Goal: Task Accomplishment & Management: Complete application form

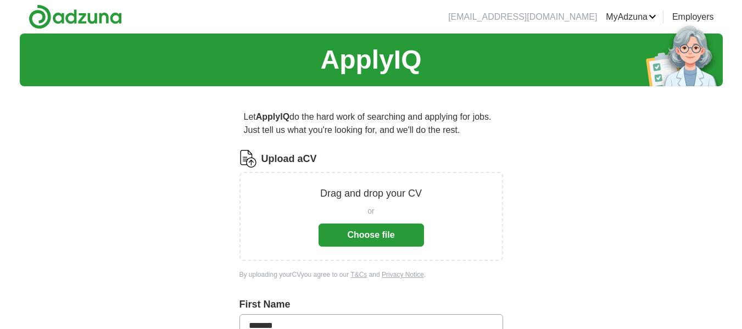
click at [385, 227] on button "Choose file" at bounding box center [372, 235] width 106 height 23
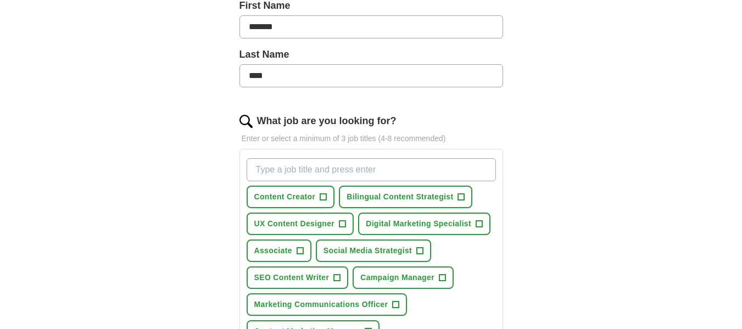
scroll to position [275, 0]
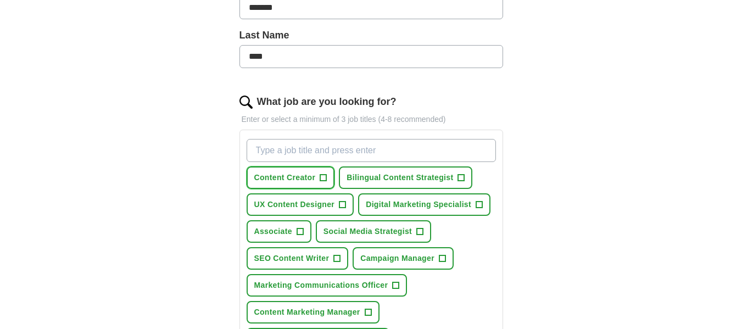
click at [329, 180] on button "Content Creator +" at bounding box center [291, 178] width 88 height 23
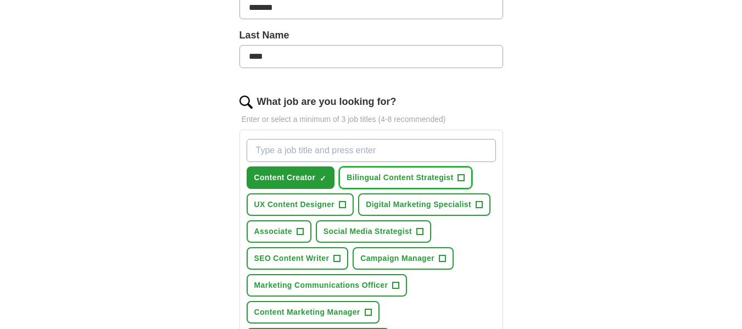
click at [465, 180] on button "Bilingual Content Strategist +" at bounding box center [406, 178] width 134 height 23
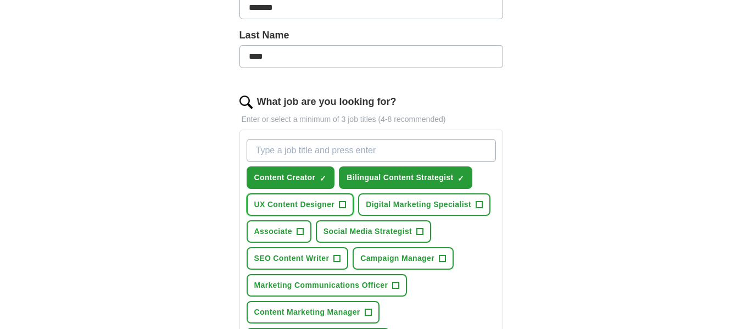
click at [340, 207] on span "+" at bounding box center [343, 205] width 7 height 9
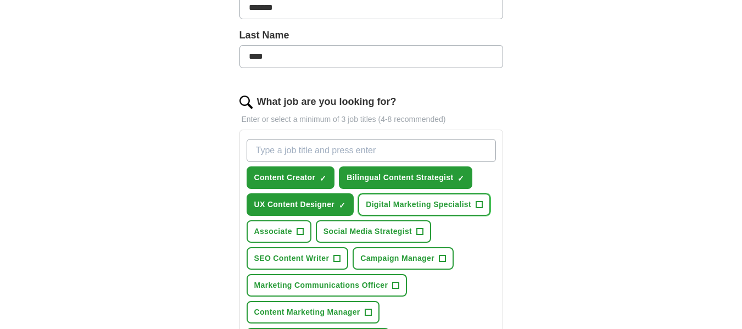
drag, startPoint x: 480, startPoint y: 206, endPoint x: 405, endPoint y: 234, distance: 80.1
click at [480, 207] on span "+" at bounding box center [479, 205] width 7 height 9
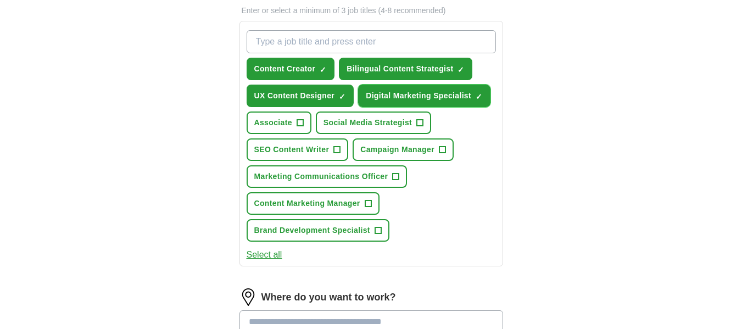
scroll to position [385, 0]
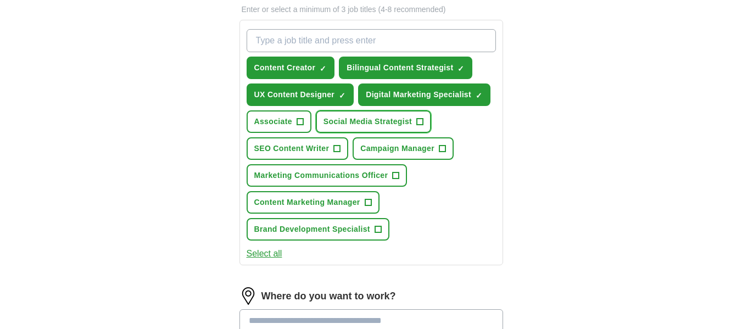
click at [423, 127] on button "Social Media Strategist +" at bounding box center [373, 121] width 115 height 23
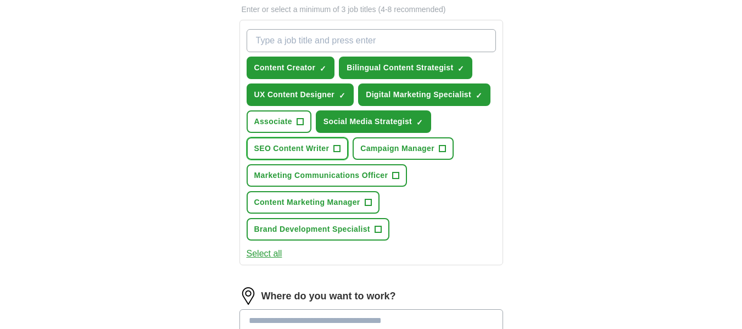
click at [335, 154] on button "SEO Content Writer +" at bounding box center [298, 148] width 102 height 23
click at [445, 156] on button "Campaign Manager +" at bounding box center [403, 148] width 101 height 23
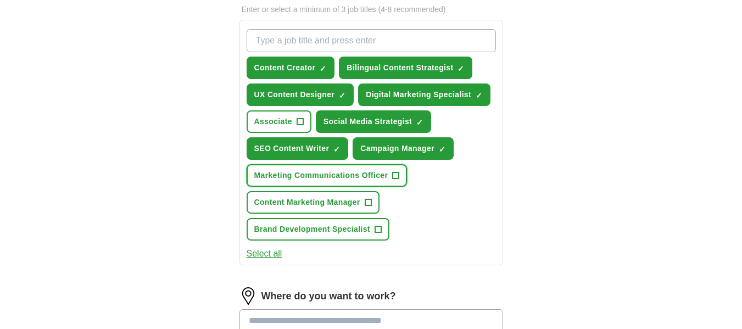
click at [398, 175] on span "+" at bounding box center [396, 175] width 7 height 9
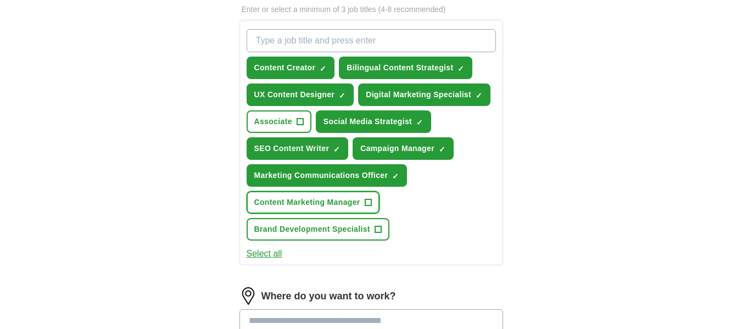
click at [363, 206] on button "Content Marketing Manager +" at bounding box center [313, 202] width 133 height 23
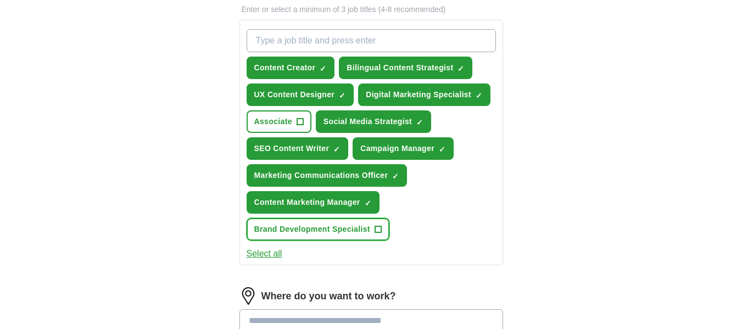
click at [381, 226] on span "+" at bounding box center [378, 229] width 7 height 9
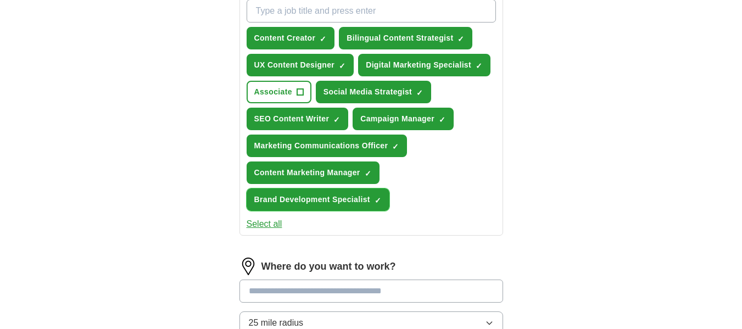
scroll to position [495, 0]
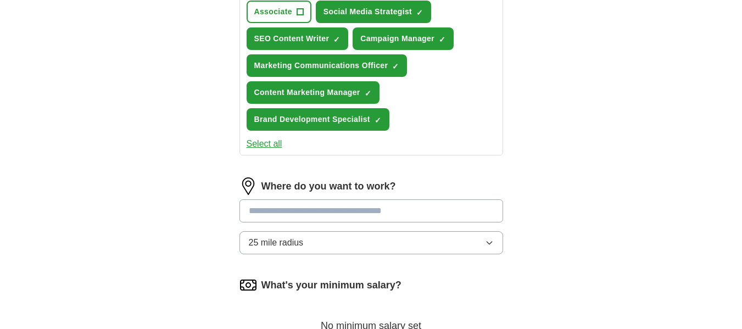
click at [305, 208] on input at bounding box center [372, 210] width 264 height 23
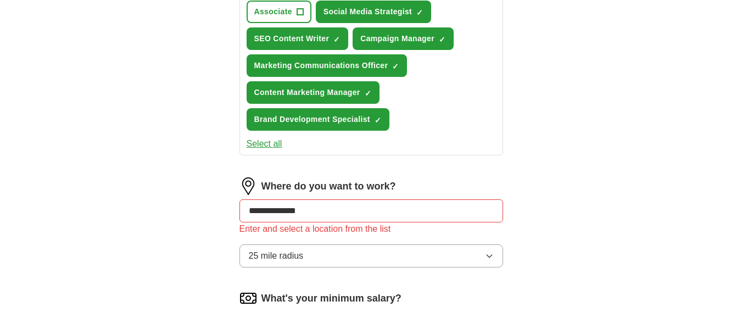
drag, startPoint x: 342, startPoint y: 217, endPoint x: 41, endPoint y: 208, distance: 301.3
click at [41, 208] on div "**********" at bounding box center [371, 40] width 703 height 1003
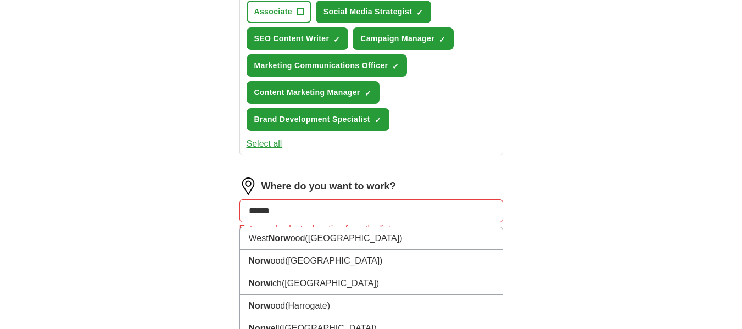
type input "*******"
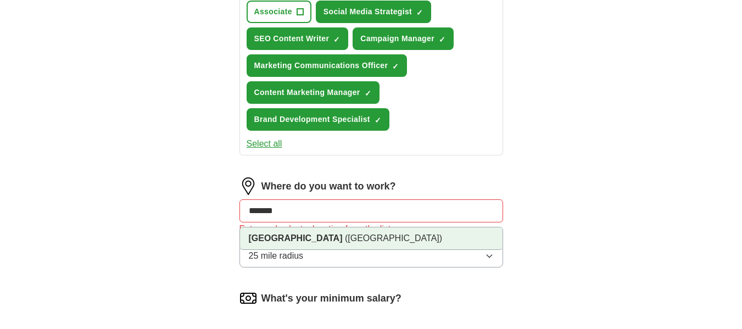
click at [363, 237] on li "[GEOGRAPHIC_DATA] ([GEOGRAPHIC_DATA])" at bounding box center [371, 239] width 263 height 22
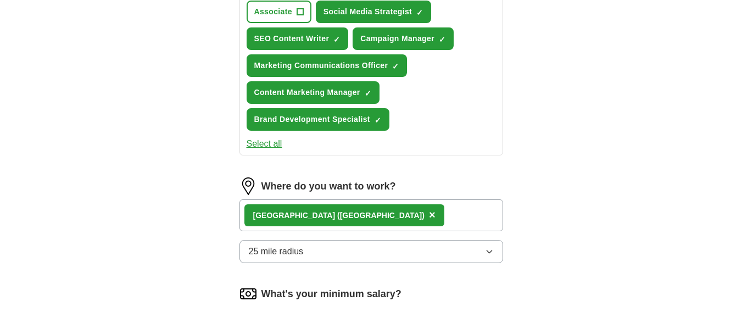
click at [396, 211] on div "[GEOGRAPHIC_DATA] ([GEOGRAPHIC_DATA]) ×" at bounding box center [372, 215] width 264 height 32
click at [374, 216] on div "[GEOGRAPHIC_DATA] ([GEOGRAPHIC_DATA]) ×" at bounding box center [372, 215] width 264 height 32
click at [364, 219] on div "[GEOGRAPHIC_DATA] ([GEOGRAPHIC_DATA]) ×" at bounding box center [372, 215] width 264 height 32
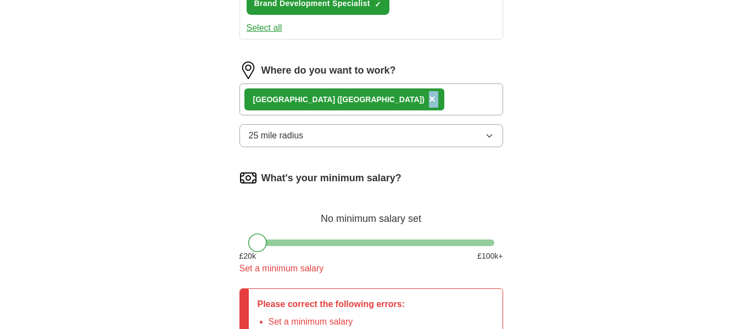
scroll to position [550, 0]
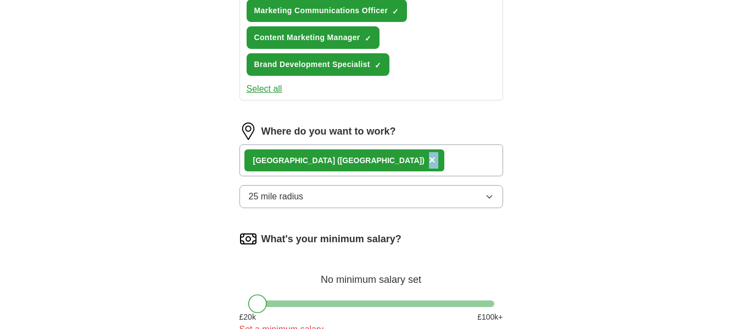
click at [393, 157] on div "[GEOGRAPHIC_DATA] ([GEOGRAPHIC_DATA]) ×" at bounding box center [372, 161] width 264 height 32
click at [382, 154] on div "[GEOGRAPHIC_DATA] ([GEOGRAPHIC_DATA]) ×" at bounding box center [372, 161] width 264 height 32
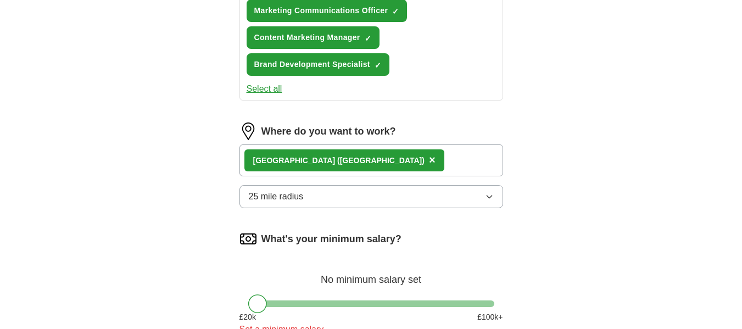
click at [382, 154] on div "[GEOGRAPHIC_DATA] ([GEOGRAPHIC_DATA]) ×" at bounding box center [372, 161] width 264 height 32
click at [373, 167] on div "[GEOGRAPHIC_DATA] ([GEOGRAPHIC_DATA]) ×" at bounding box center [372, 161] width 264 height 32
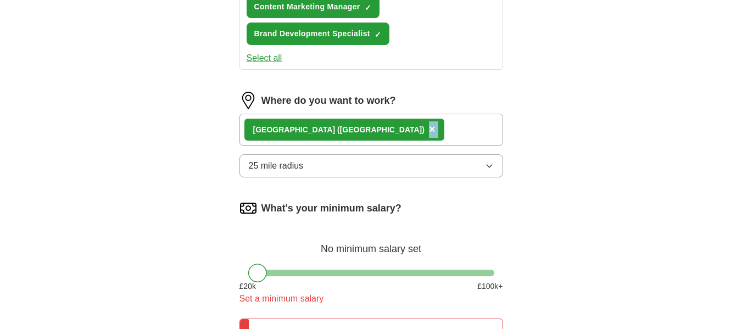
scroll to position [604, 0]
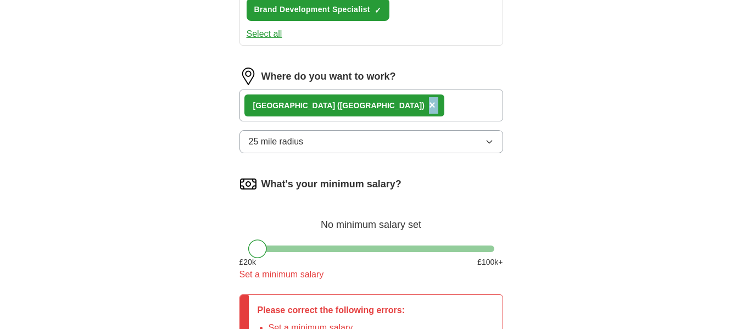
click at [486, 147] on button "25 mile radius" at bounding box center [372, 141] width 264 height 23
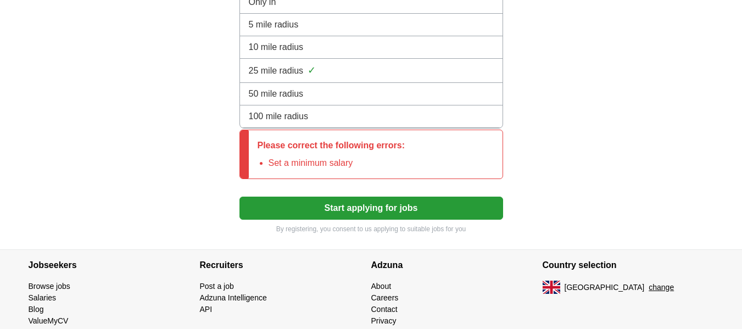
scroll to position [714, 0]
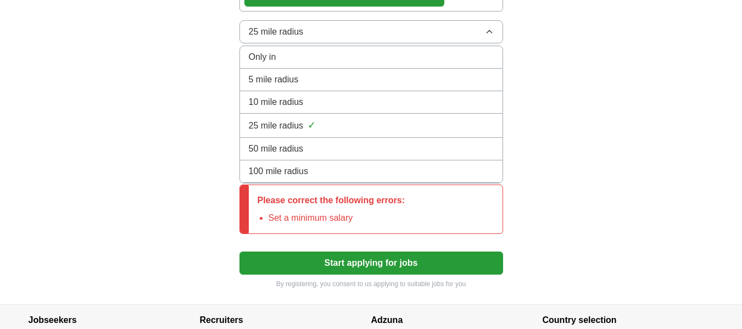
click at [364, 179] on li "100 mile radius" at bounding box center [371, 171] width 263 height 23
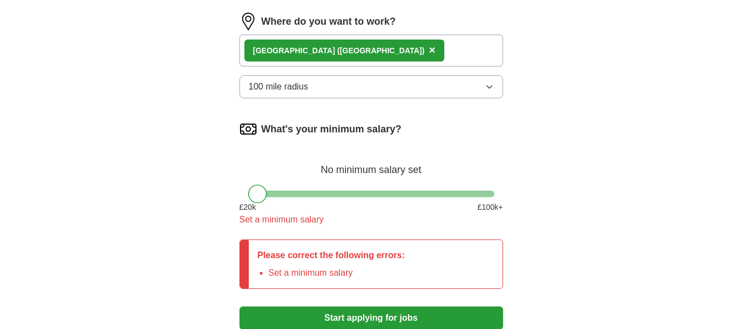
click at [414, 85] on button "100 mile radius" at bounding box center [372, 86] width 264 height 23
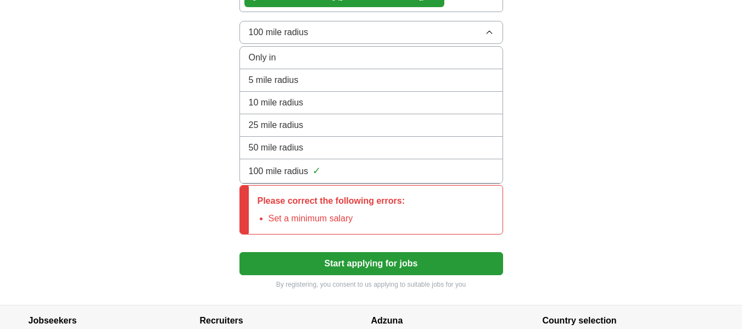
scroll to position [702, 0]
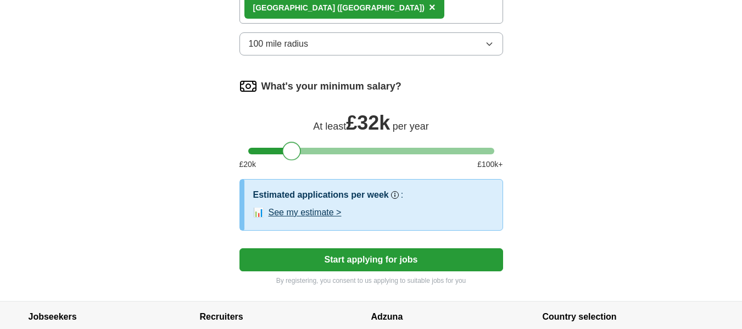
drag, startPoint x: 262, startPoint y: 150, endPoint x: 296, endPoint y: 152, distance: 34.7
click at [296, 152] on div at bounding box center [291, 151] width 19 height 19
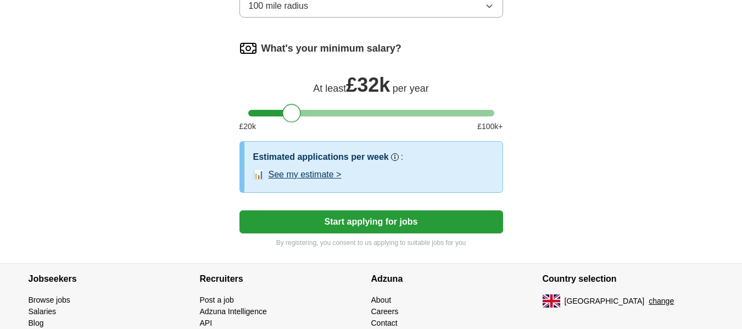
scroll to position [757, 0]
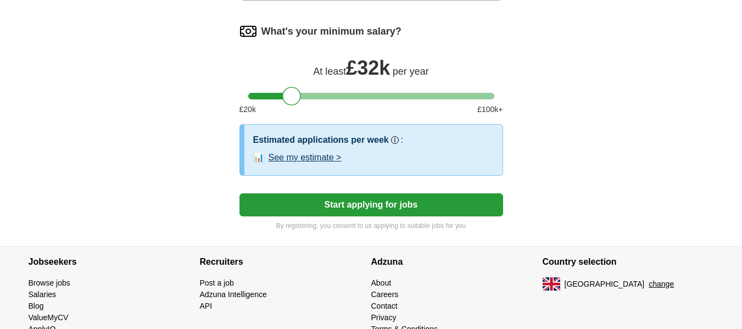
click at [417, 209] on button "Start applying for jobs" at bounding box center [372, 204] width 264 height 23
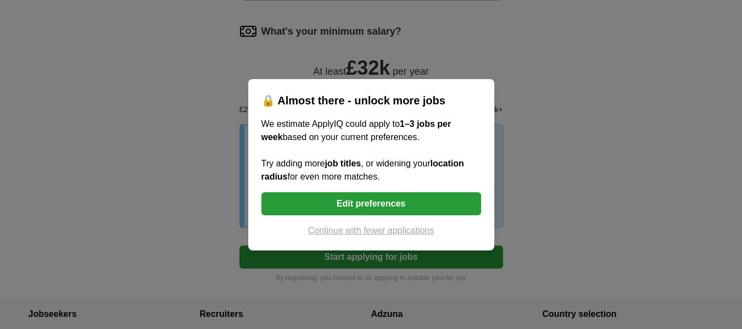
click at [387, 203] on button "Edit preferences" at bounding box center [372, 203] width 220 height 23
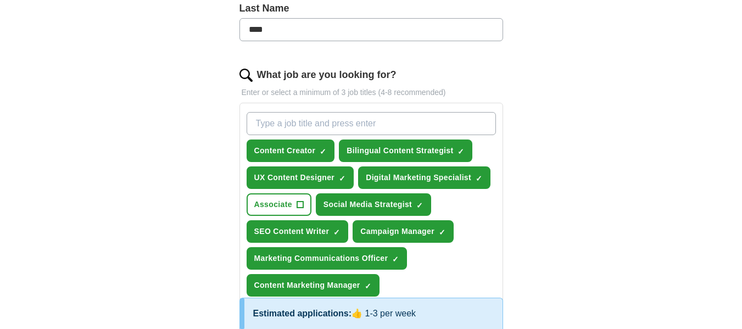
scroll to position [263, 0]
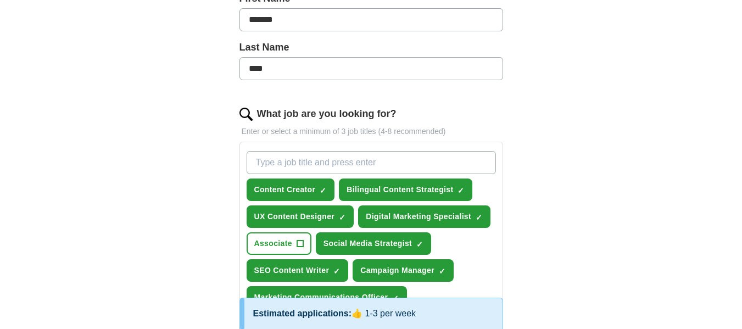
click at [392, 157] on input "What job are you looking for?" at bounding box center [371, 162] width 249 height 23
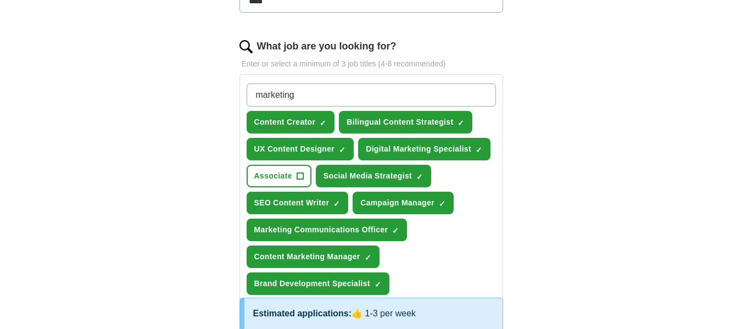
scroll to position [318, 0]
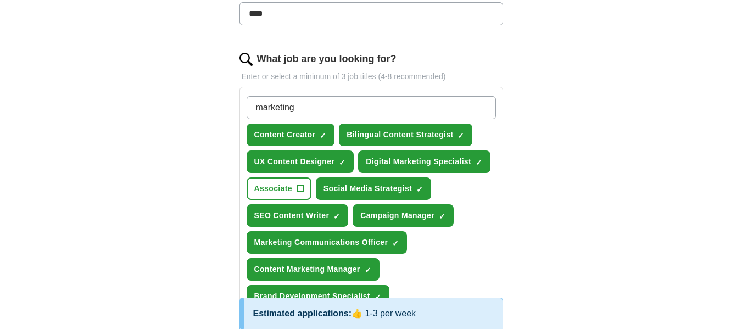
type input "marketing"
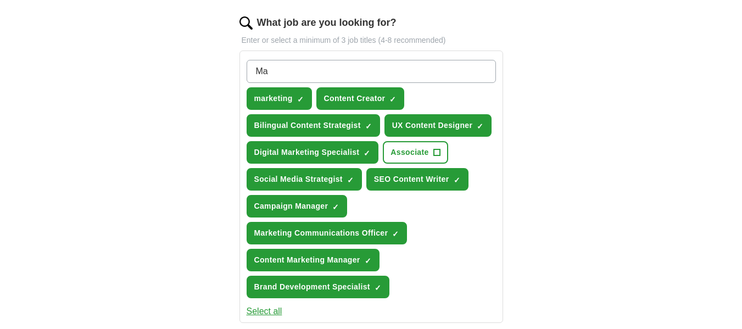
scroll to position [373, 0]
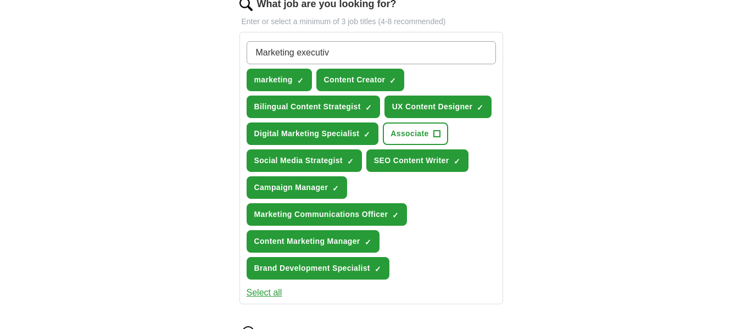
type input "Marketing executive"
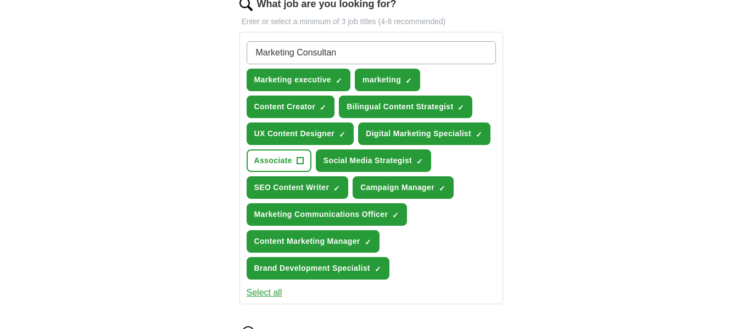
type input "Marketing Consultant"
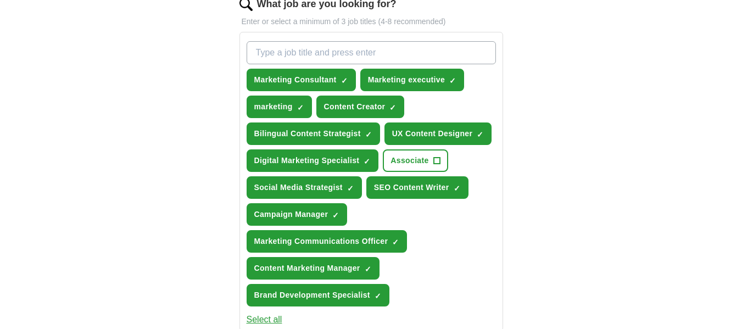
click at [384, 45] on input "What job are you looking for?" at bounding box center [371, 52] width 249 height 23
type input "Editor"
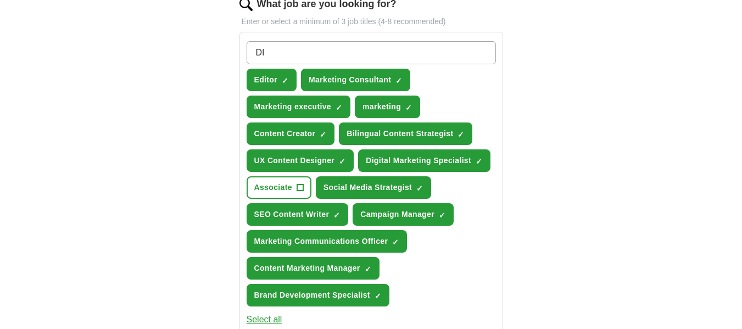
type input "D"
type input "Communications Officer"
